Goal: Entertainment & Leisure: Consume media (video, audio)

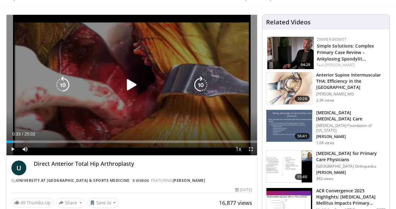
click at [126, 94] on icon "Video Player" at bounding box center [131, 84] width 17 height 17
click at [173, 49] on div "20 seconds Tap to unmute" at bounding box center [131, 85] width 250 height 141
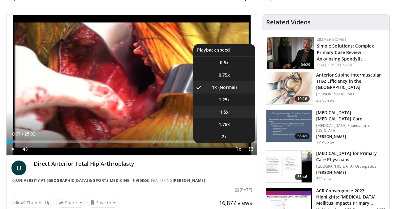
click at [233, 114] on li "1.5x" at bounding box center [224, 112] width 62 height 12
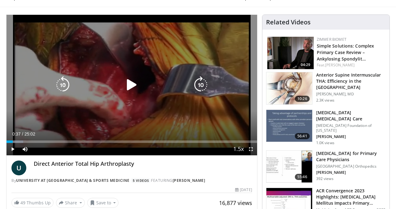
click at [132, 85] on icon "Video Player" at bounding box center [131, 84] width 17 height 17
click at [100, 55] on div "20 seconds Tap to unmute" at bounding box center [131, 85] width 250 height 141
click at [107, 47] on div "20 seconds Tap to unmute" at bounding box center [131, 85] width 250 height 141
click at [123, 66] on div "20 seconds Tap to unmute" at bounding box center [131, 85] width 250 height 141
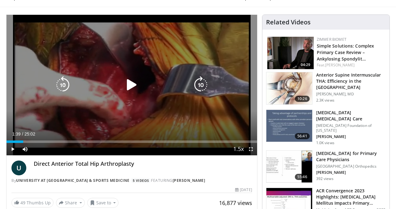
click at [133, 68] on div "20 seconds Tap to unmute" at bounding box center [131, 85] width 250 height 141
click at [49, 27] on button "Tap to unmute" at bounding box center [34, 25] width 49 height 12
click at [130, 86] on icon "Video Player" at bounding box center [131, 84] width 17 height 17
click at [131, 81] on icon "Video Player" at bounding box center [131, 84] width 17 height 17
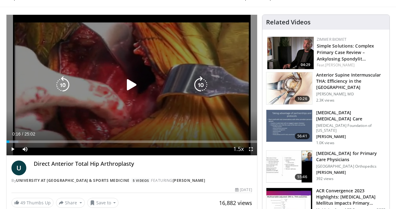
click at [131, 86] on icon "Video Player" at bounding box center [131, 84] width 17 height 17
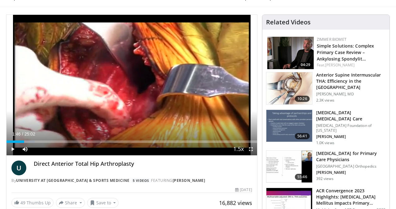
click at [143, 84] on div "Video Player" at bounding box center [132, 85] width 150 height 12
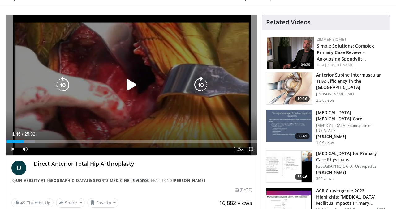
click at [137, 86] on icon "Video Player" at bounding box center [131, 84] width 17 height 17
click at [135, 83] on icon "Video Player" at bounding box center [131, 84] width 17 height 17
click at [157, 95] on div "20 seconds Tap to unmute" at bounding box center [131, 85] width 250 height 141
click at [133, 83] on icon "Video Player" at bounding box center [131, 84] width 17 height 17
click at [148, 75] on div "20 seconds Tap to unmute" at bounding box center [131, 85] width 250 height 141
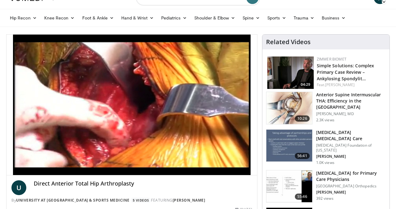
scroll to position [11, 0]
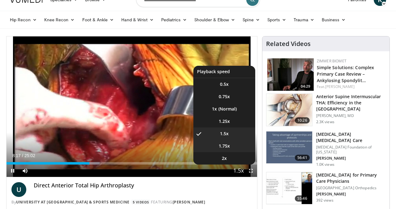
click at [232, 148] on li "1.75x" at bounding box center [224, 146] width 62 height 12
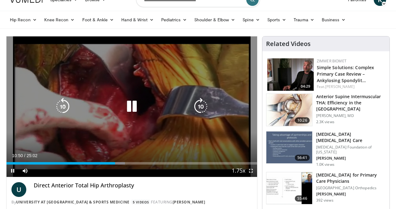
click at [132, 106] on icon "Video Player" at bounding box center [131, 106] width 17 height 17
click at [58, 101] on icon "Video Player" at bounding box center [62, 106] width 17 height 17
click at [59, 101] on icon "Video Player" at bounding box center [62, 106] width 17 height 17
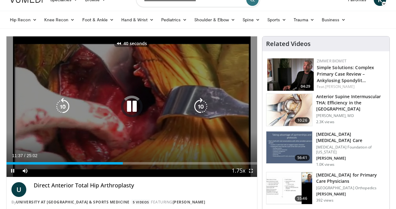
click at [59, 101] on icon "Video Player" at bounding box center [62, 106] width 17 height 17
click at [128, 108] on icon "Video Player" at bounding box center [131, 106] width 17 height 17
click at [63, 108] on icon "Video Player" at bounding box center [62, 106] width 17 height 17
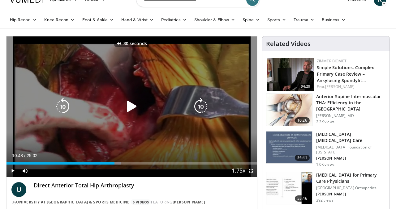
click at [63, 108] on icon "Video Player" at bounding box center [62, 106] width 17 height 17
click at [65, 110] on icon "Video Player" at bounding box center [62, 106] width 17 height 17
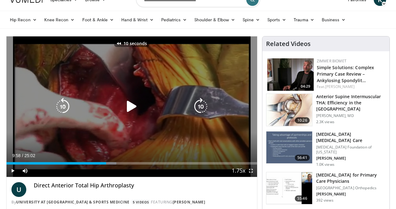
click at [134, 107] on icon "Video Player" at bounding box center [131, 106] width 17 height 17
click at [130, 108] on icon "Video Player" at bounding box center [131, 106] width 17 height 17
click at [128, 114] on icon "Video Player" at bounding box center [131, 106] width 17 height 17
click at [130, 107] on icon "Video Player" at bounding box center [131, 106] width 17 height 17
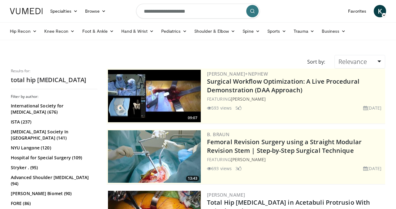
scroll to position [1041, 0]
